Goal: Task Accomplishment & Management: Use online tool/utility

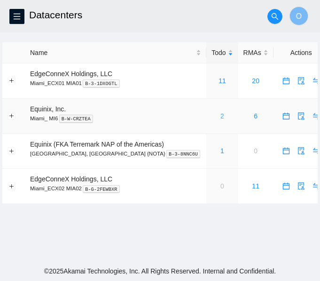
click at [220, 115] on link "2" at bounding box center [222, 116] width 4 height 8
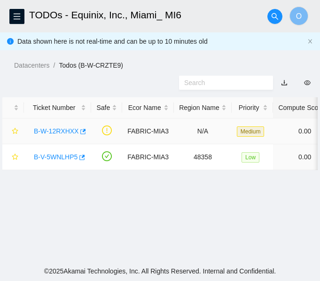
click at [63, 132] on link "B-W-12RXHXX" at bounding box center [56, 131] width 45 height 8
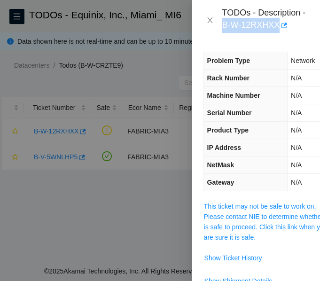
drag, startPoint x: 223, startPoint y: 24, endPoint x: 278, endPoint y: 25, distance: 55.5
click at [278, 25] on div "TODOs - Description - B-W-12RXHXX" at bounding box center [265, 20] width 86 height 25
copy div "B-W-12RXHXX"
click at [268, 212] on link "This ticket may not be safe to work on. Please contact NIE to determine whether…" at bounding box center [266, 222] width 125 height 39
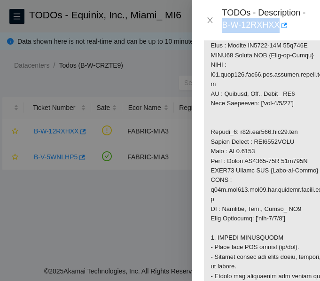
scroll to position [907, 0]
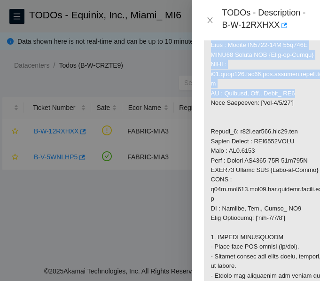
drag, startPoint x: 209, startPoint y: 103, endPoint x: 288, endPoint y: 176, distance: 107.5
click at [288, 176] on p at bounding box center [267, 55] width 127 height 1521
click at [301, 101] on p at bounding box center [267, 55] width 127 height 1521
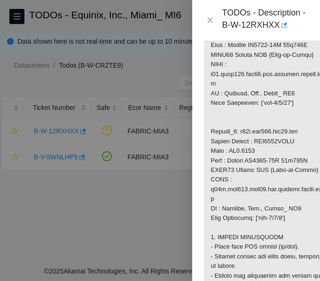
drag, startPoint x: 294, startPoint y: 102, endPoint x: 211, endPoint y: 111, distance: 83.8
click at [211, 111] on p at bounding box center [267, 55] width 127 height 1521
drag, startPoint x: 209, startPoint y: 103, endPoint x: 255, endPoint y: 122, distance: 49.7
click at [255, 122] on p at bounding box center [267, 55] width 127 height 1521
copy p "Router_1: r02.leaf103.mia03.fab Serial Number : AAA2034AACR Rack : MI6.0510"
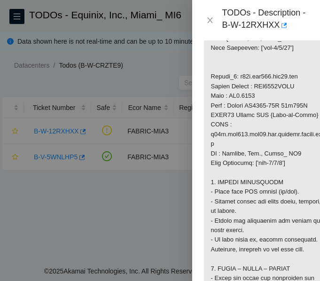
scroll to position [972, 0]
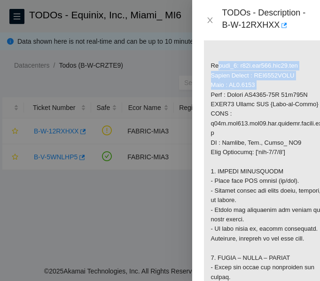
drag, startPoint x: 209, startPoint y: 155, endPoint x: 265, endPoint y: 170, distance: 58.0
copy p "Router_2: r01b.tor103.mia03.fab Serial Number : AAA2020AAOZ Rack : MI6.0702"
